Goal: Information Seeking & Learning: Learn about a topic

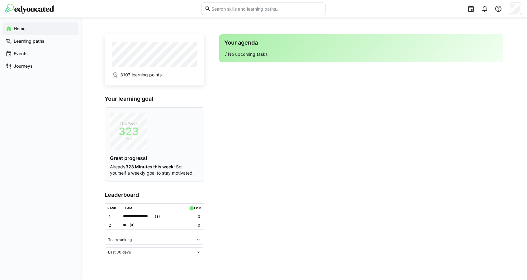
click at [127, 130] on span "323" at bounding box center [128, 131] width 37 height 6
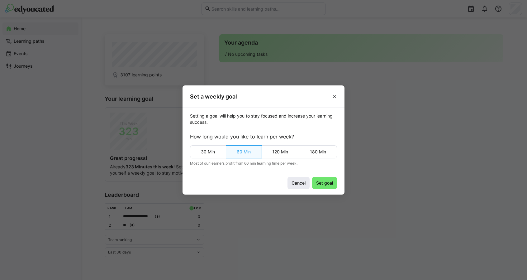
click at [294, 181] on span "Cancel" at bounding box center [299, 183] width 16 height 6
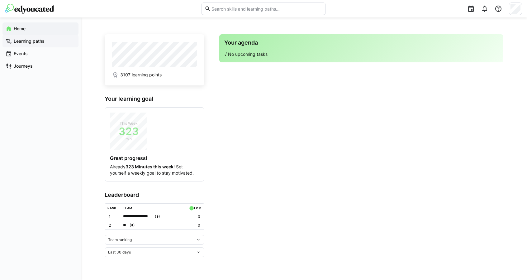
click at [42, 44] on span "Learning paths" at bounding box center [44, 41] width 63 height 6
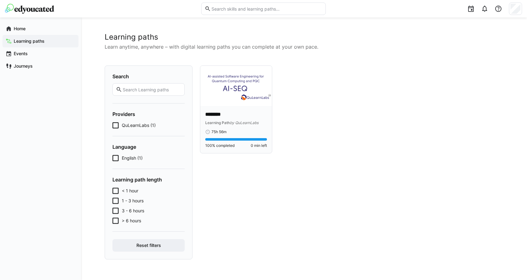
click at [236, 99] on img at bounding box center [236, 86] width 72 height 40
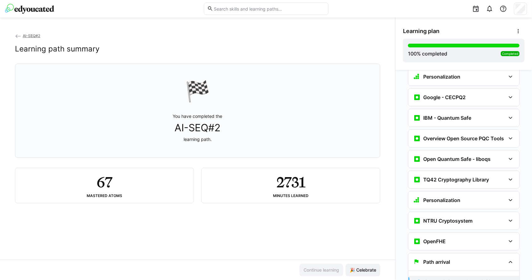
scroll to position [1527, 0]
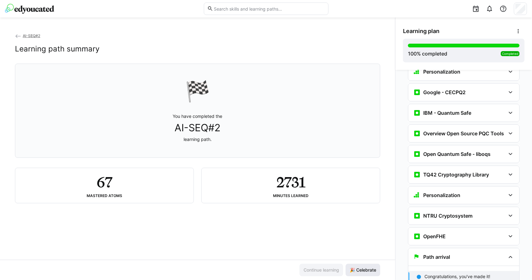
click at [361, 269] on span "🎉 Celebrate" at bounding box center [363, 270] width 28 height 6
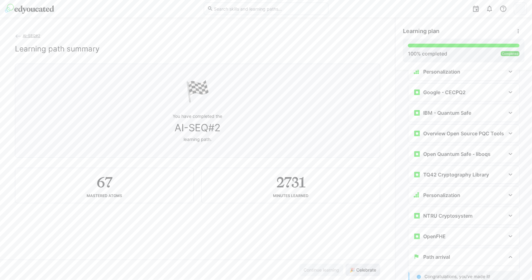
click at [361, 269] on span "🎉 Celebrate" at bounding box center [363, 270] width 28 height 6
